Goal: Transaction & Acquisition: Purchase product/service

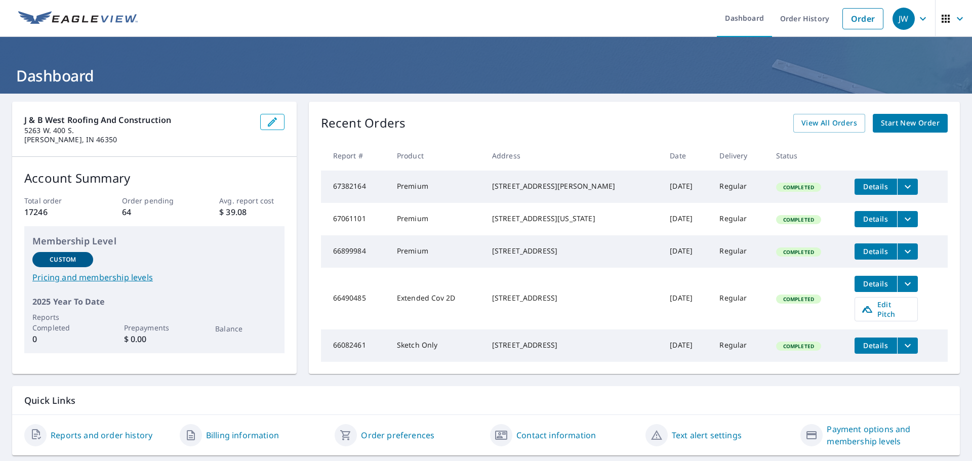
click at [915, 118] on span "Start New Order" at bounding box center [910, 123] width 59 height 13
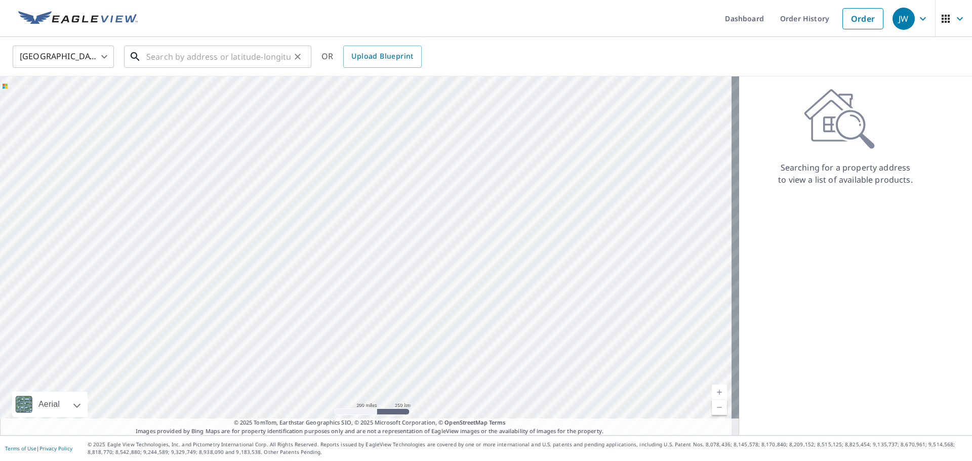
click at [160, 59] on input "text" at bounding box center [218, 57] width 144 height 28
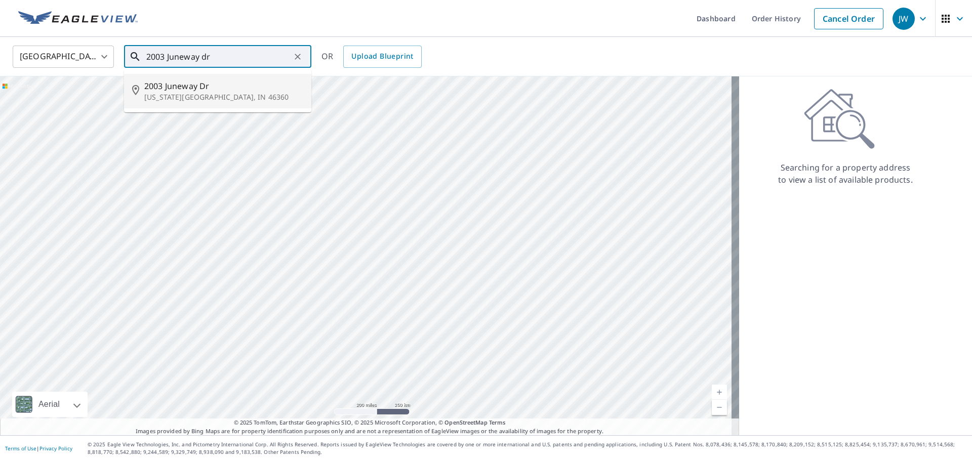
click at [199, 87] on span "2003 Juneway Dr" at bounding box center [223, 86] width 159 height 12
type input "2003 [GEOGRAPHIC_DATA][US_STATE]"
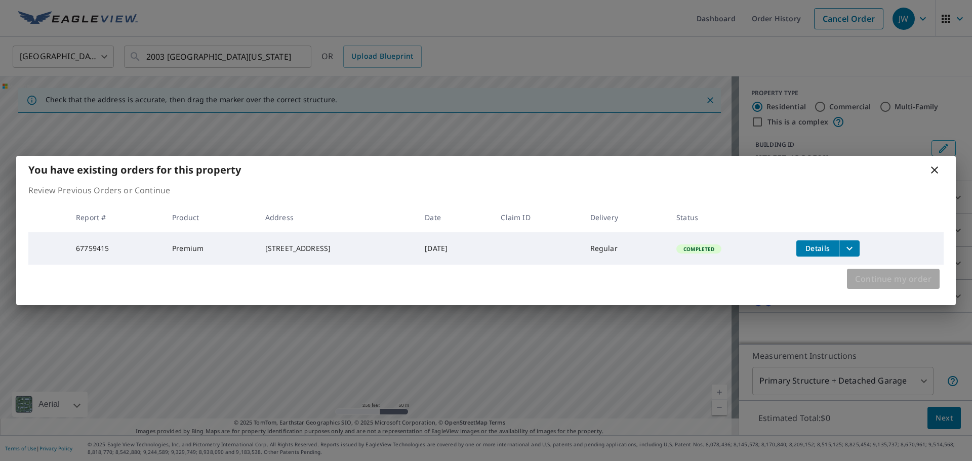
click at [894, 280] on span "Continue my order" at bounding box center [893, 279] width 76 height 14
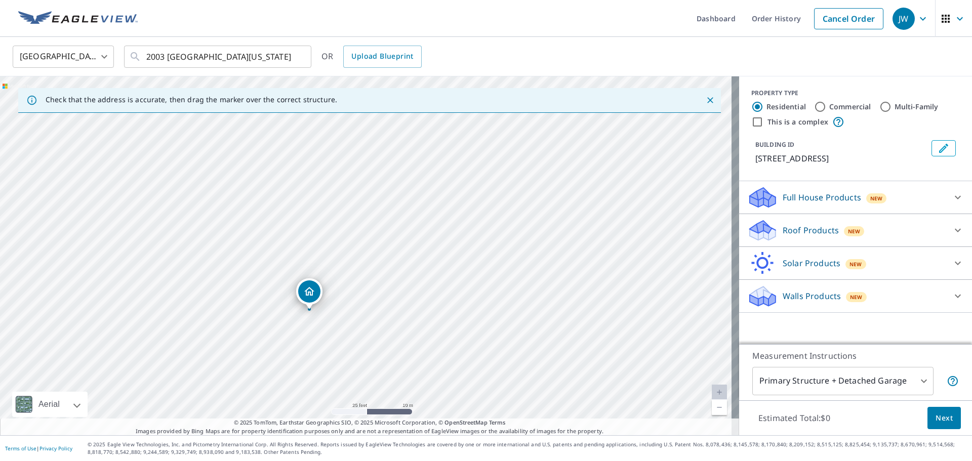
click at [804, 232] on p "Roof Products" at bounding box center [811, 230] width 56 height 12
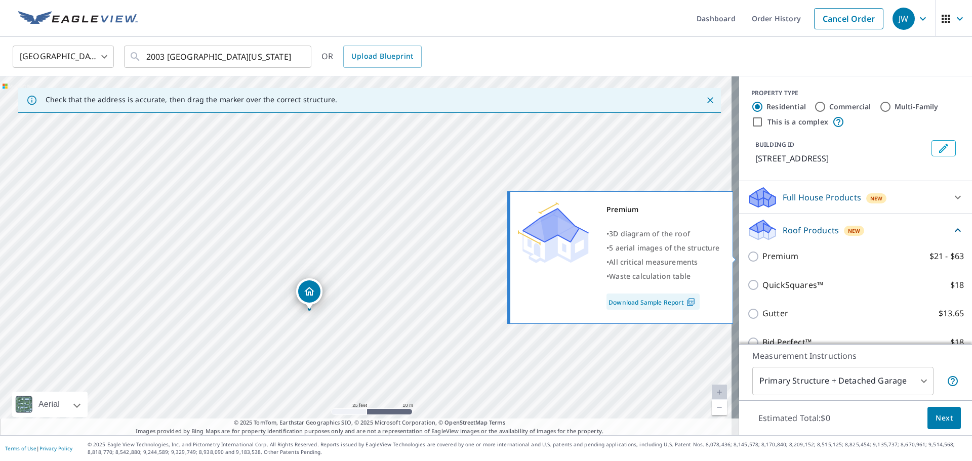
click at [747, 259] on input "Premium $21 - $63" at bounding box center [754, 257] width 15 height 12
checkbox input "true"
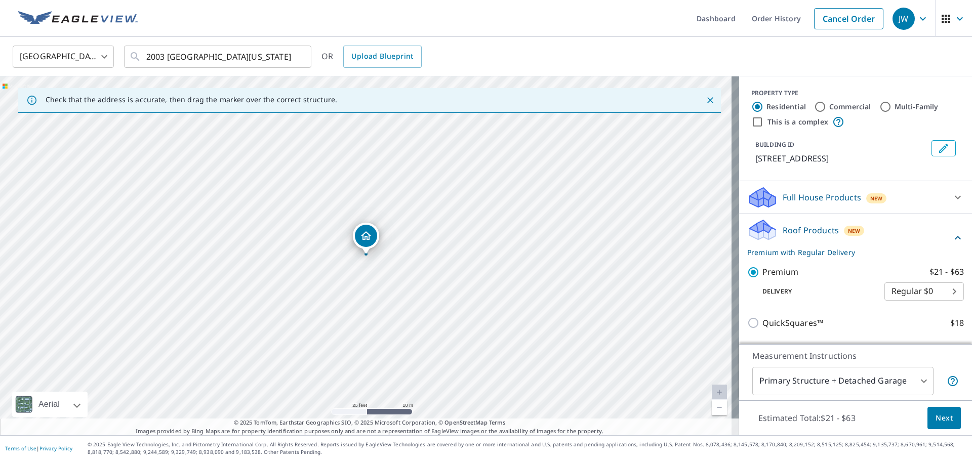
click at [938, 418] on span "Next" at bounding box center [944, 418] width 17 height 13
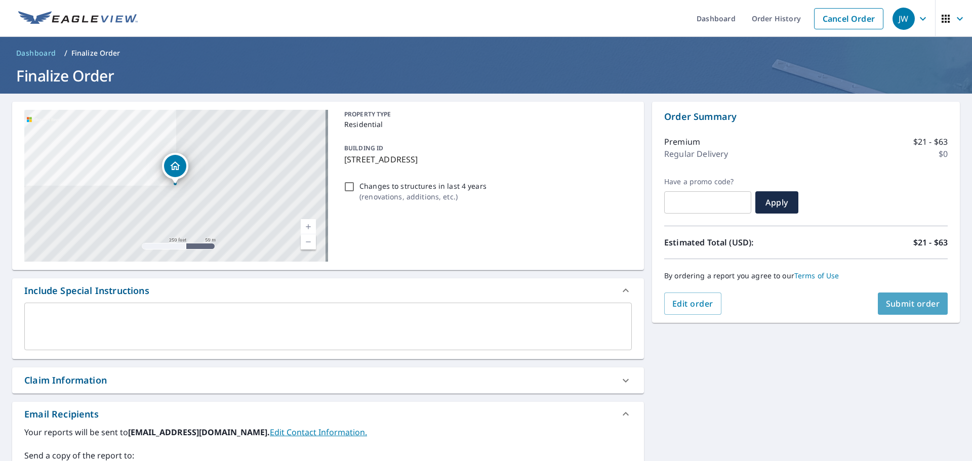
click at [911, 305] on span "Submit order" at bounding box center [913, 303] width 54 height 11
